Goal: Navigation & Orientation: Understand site structure

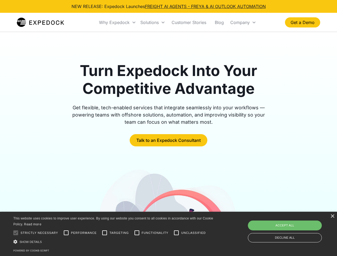
click at [118, 22] on div "Why Expedock" at bounding box center [114, 22] width 31 height 5
click at [152, 22] on div "Solutions" at bounding box center [149, 22] width 18 height 5
click at [243, 22] on div "Company" at bounding box center [239, 22] width 19 height 5
click at [16, 233] on div at bounding box center [15, 232] width 11 height 11
click at [66, 233] on input "Performance" at bounding box center [66, 232] width 11 height 11
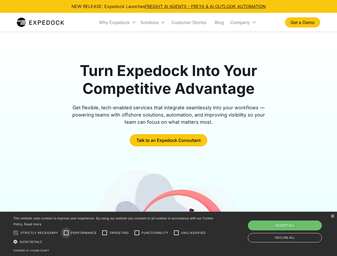
checkbox input "true"
click at [104, 233] on input "Targeting" at bounding box center [104, 232] width 11 height 11
checkbox input "true"
click at [137, 233] on input "Functionality" at bounding box center [136, 232] width 11 height 11
checkbox input "true"
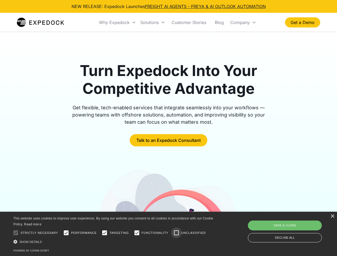
click at [176, 233] on input "Unclassified" at bounding box center [176, 232] width 11 height 11
checkbox input "true"
click at [114, 241] on div "Show details Hide details" at bounding box center [113, 242] width 201 height 6
